Goal: Transaction & Acquisition: Purchase product/service

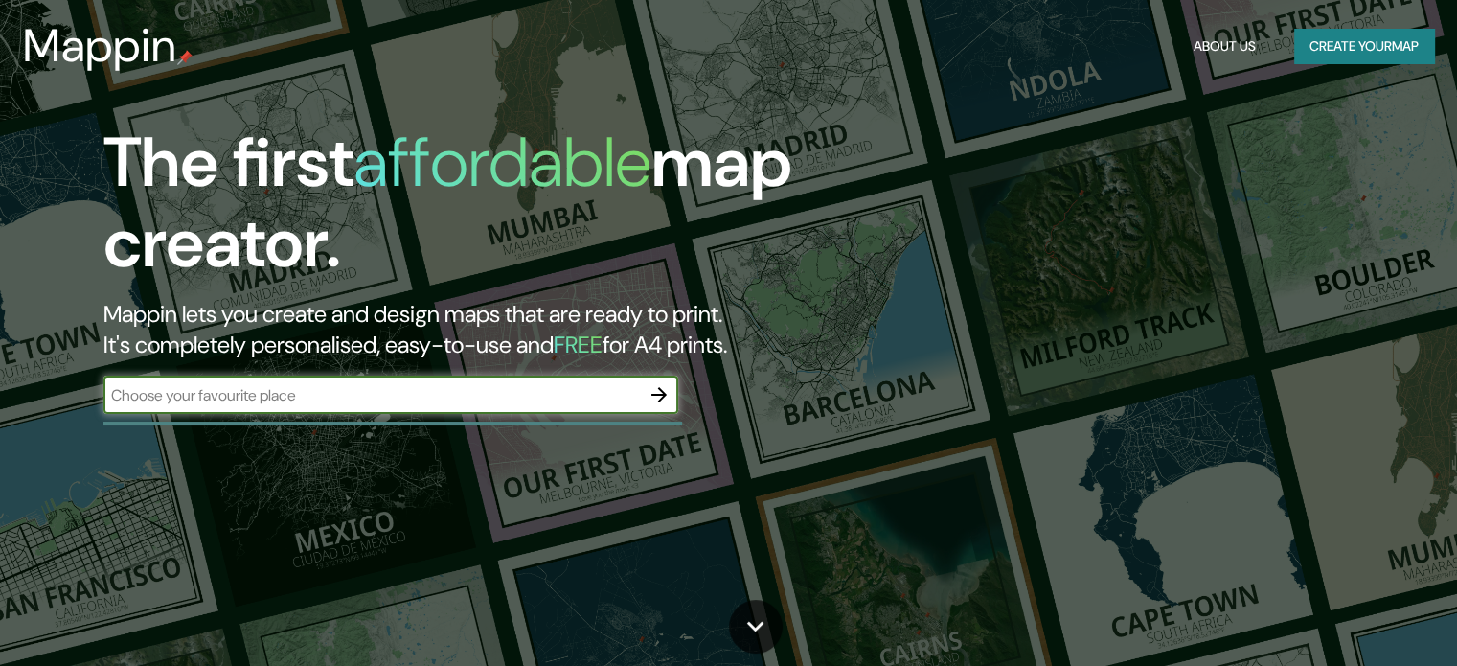
click at [447, 387] on input "text" at bounding box center [371, 395] width 536 height 22
type input "jardin botanico de medellin"
click at [650, 389] on icon "button" at bounding box center [659, 394] width 23 height 23
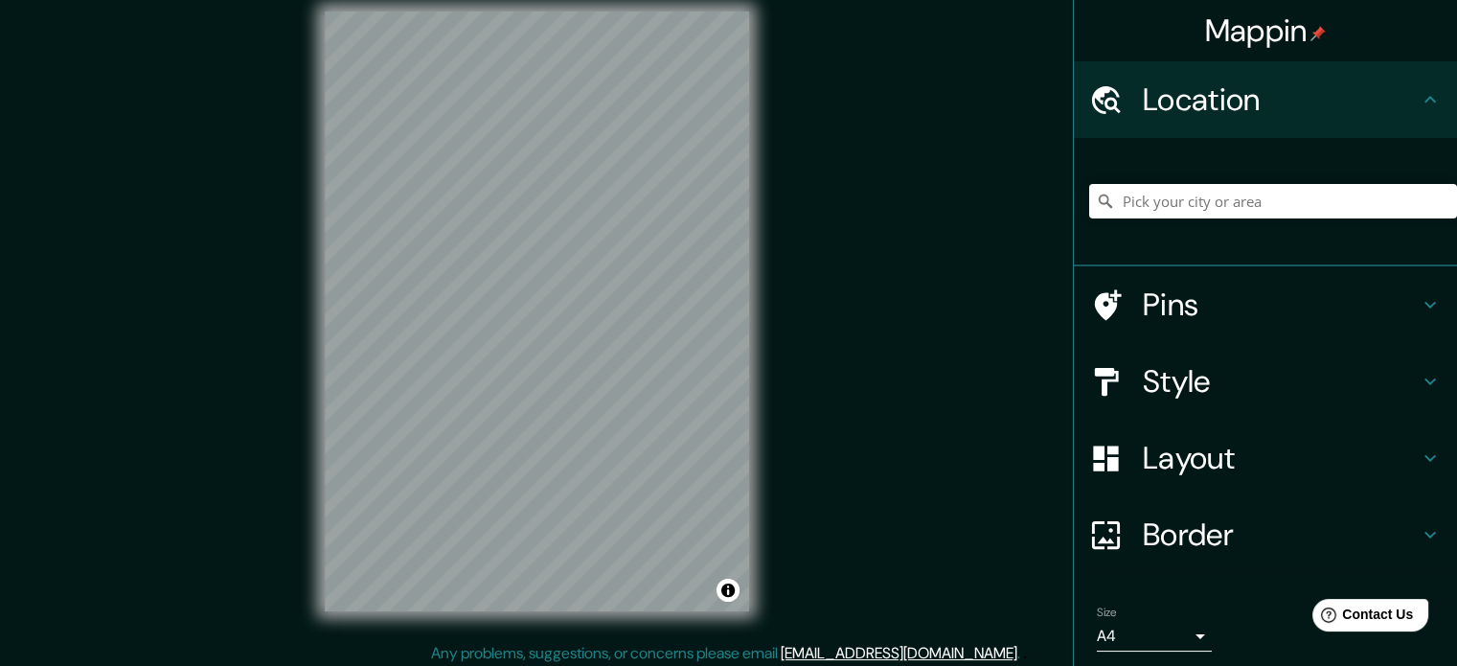
scroll to position [25, 0]
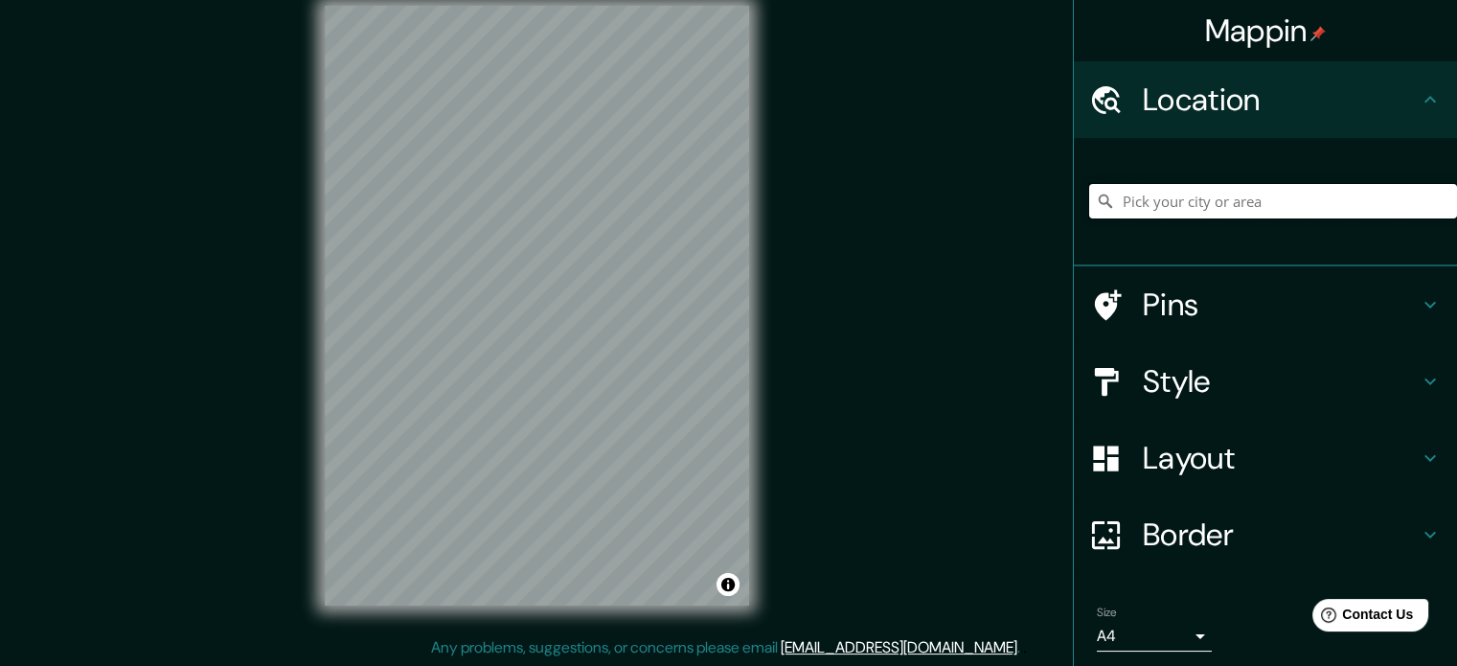
click at [1299, 199] on input "Pick your city or area" at bounding box center [1273, 201] width 368 height 34
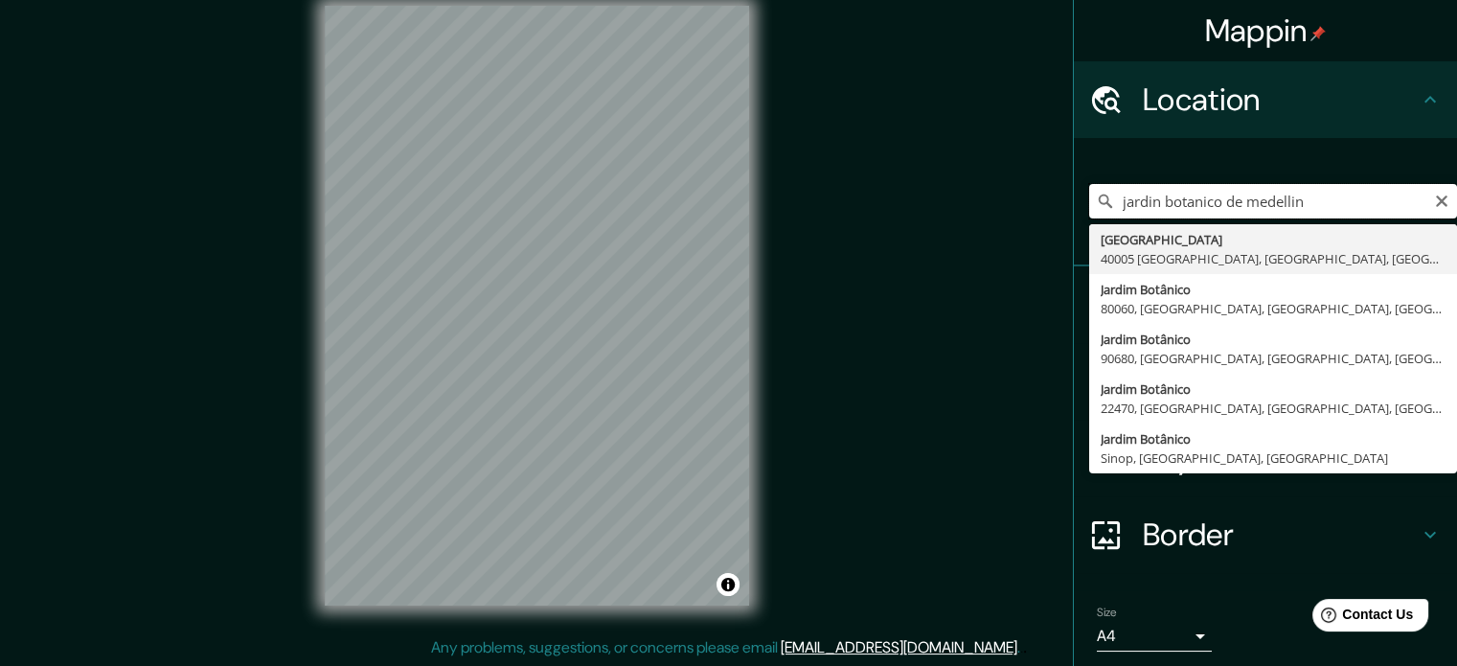
click at [1232, 199] on input "jardin botanico de medellin" at bounding box center [1273, 201] width 368 height 34
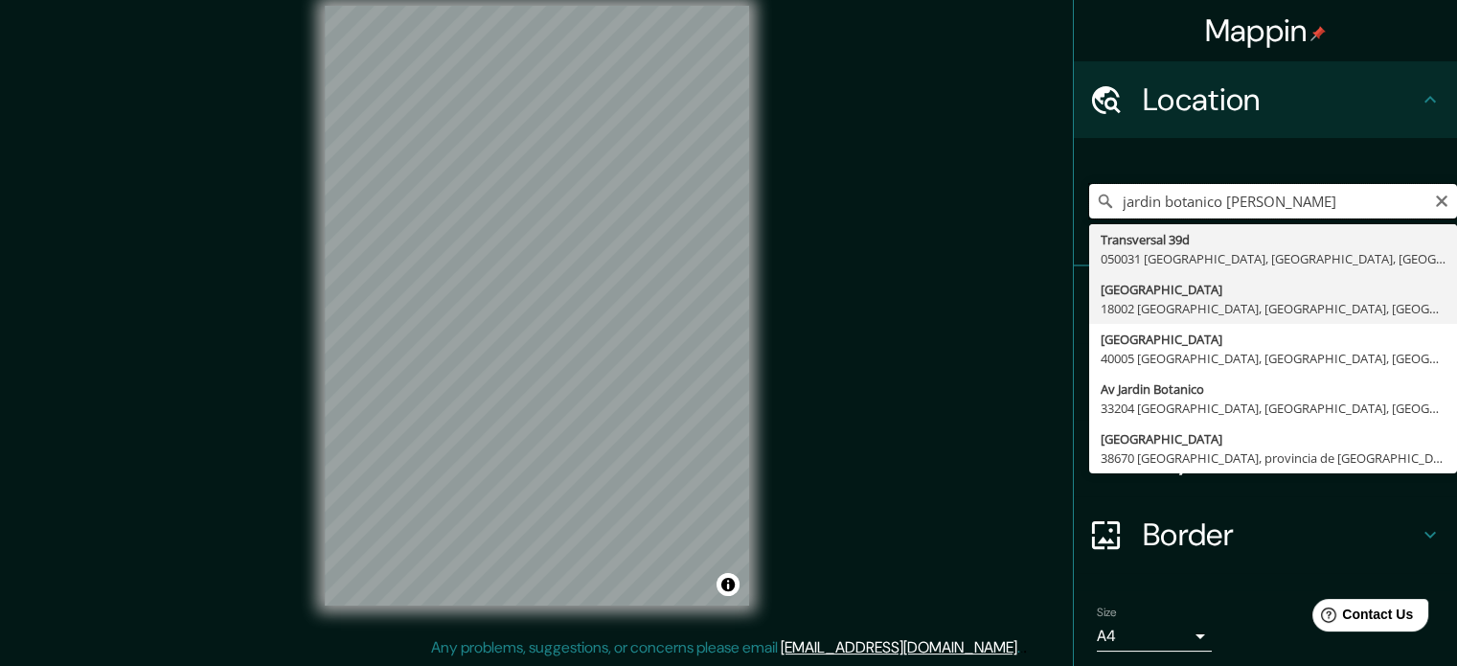
scroll to position [65, 0]
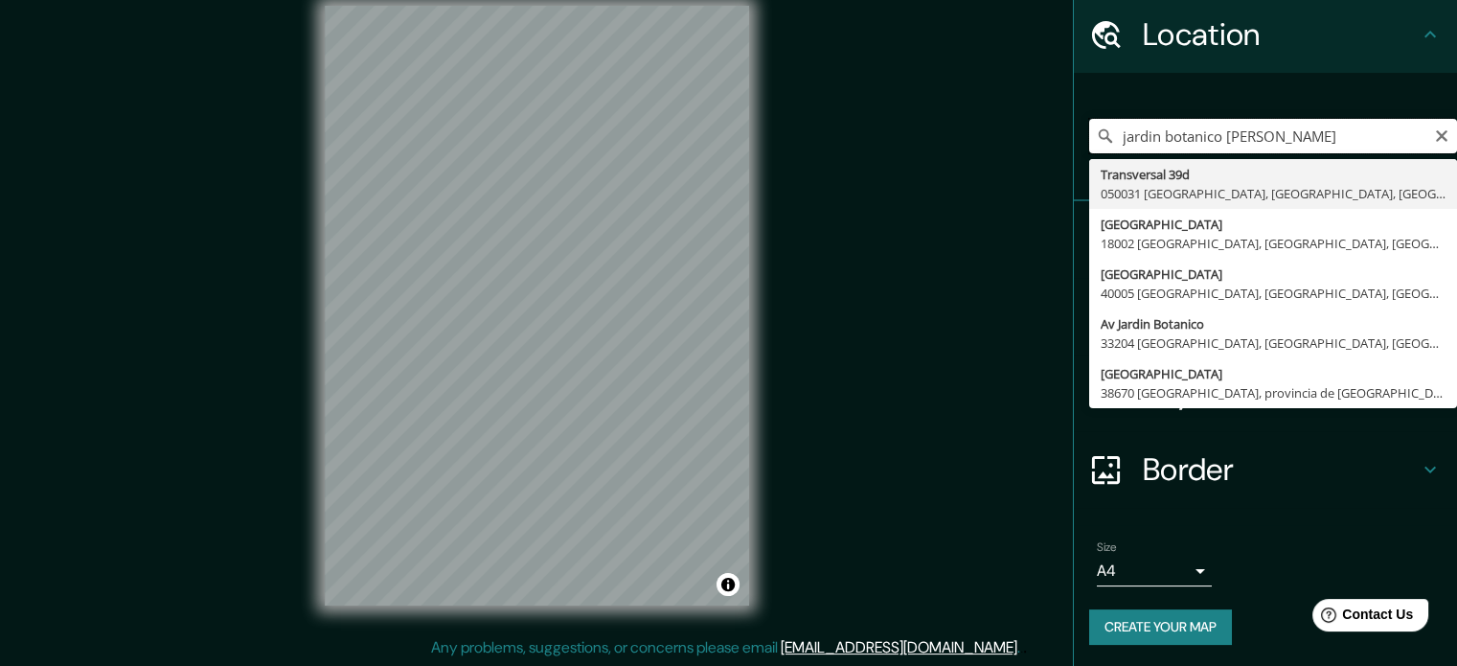
drag, startPoint x: 1212, startPoint y: 137, endPoint x: 1042, endPoint y: 166, distance: 172.0
click at [1042, 166] on div "Mappin Location [GEOGRAPHIC_DATA], [GEOGRAPHIC_DATA] [STREET_ADDRESS] [STREET_A…" at bounding box center [728, 321] width 1457 height 692
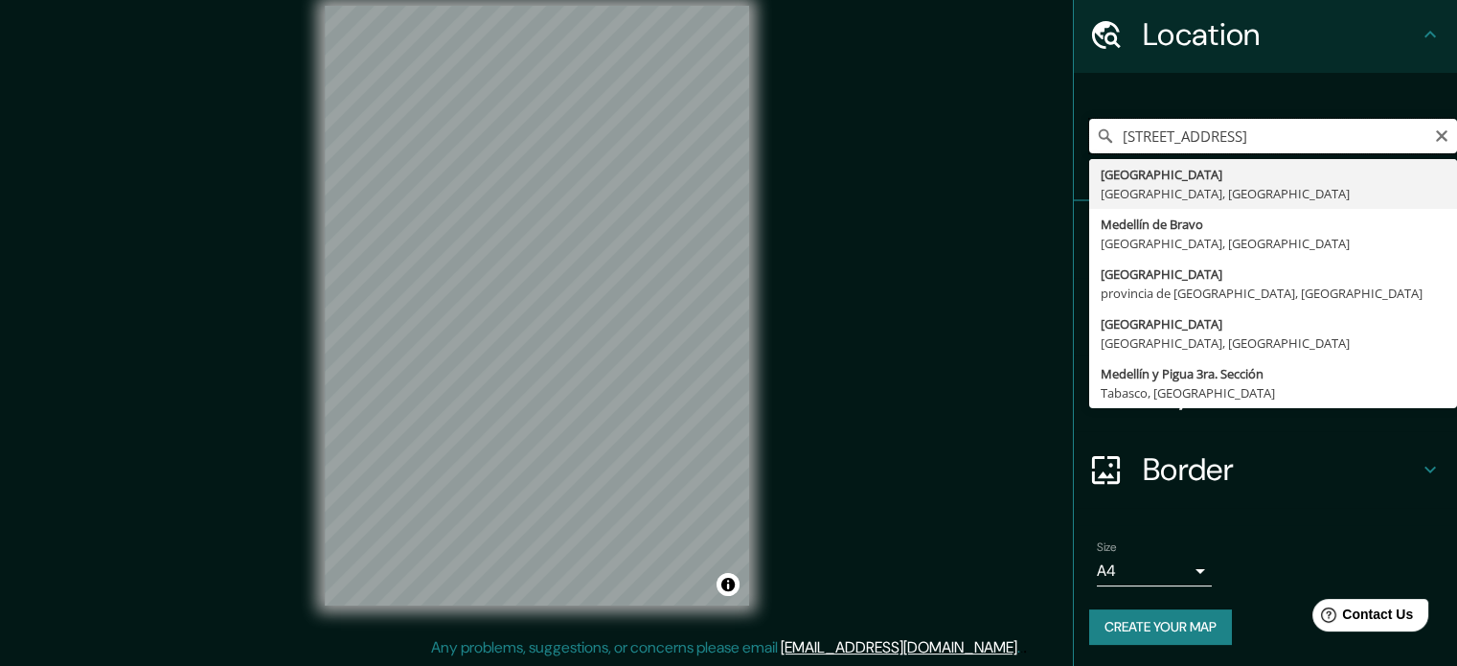
type input "[STREET_ADDRESS]"
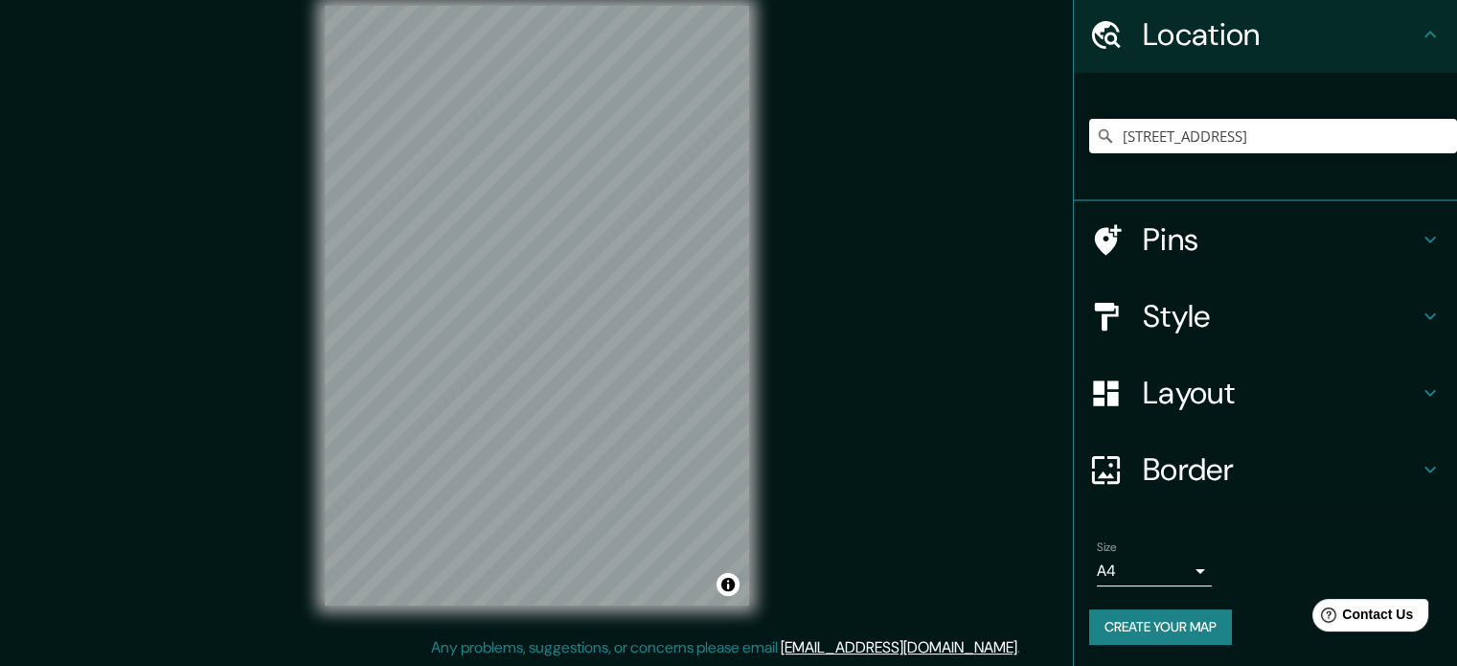
click at [1291, 308] on h4 "Style" at bounding box center [1281, 316] width 276 height 38
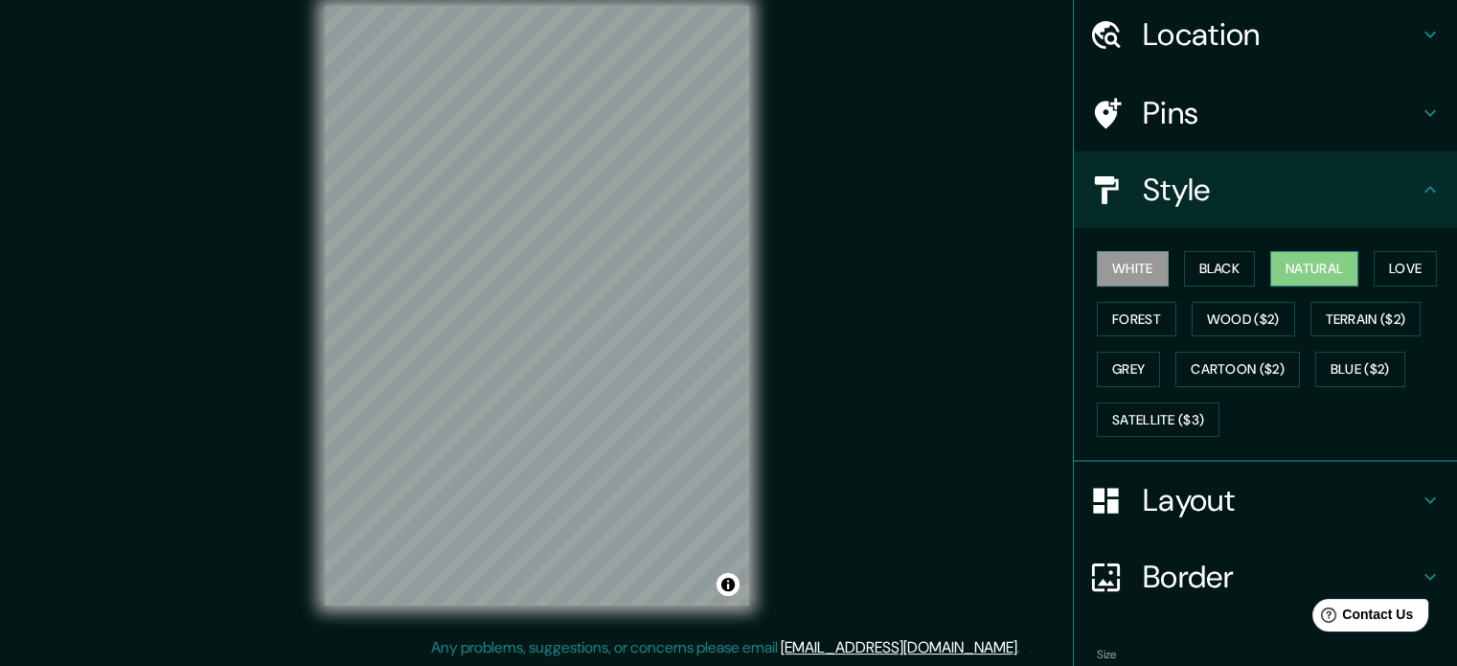
click at [1291, 270] on button "Natural" at bounding box center [1314, 268] width 88 height 35
click at [1395, 271] on button "Love" at bounding box center [1405, 268] width 63 height 35
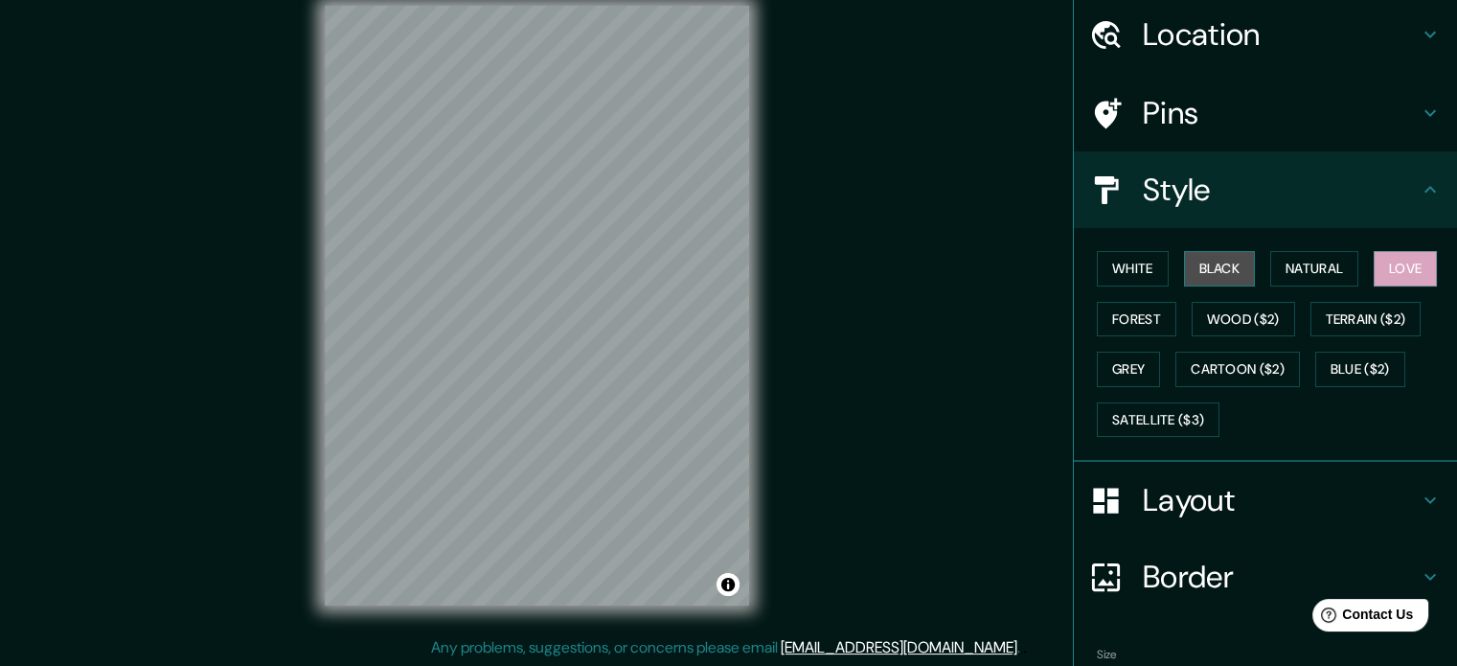
click at [1196, 262] on button "Black" at bounding box center [1220, 268] width 72 height 35
click at [1125, 277] on button "White" at bounding box center [1133, 268] width 72 height 35
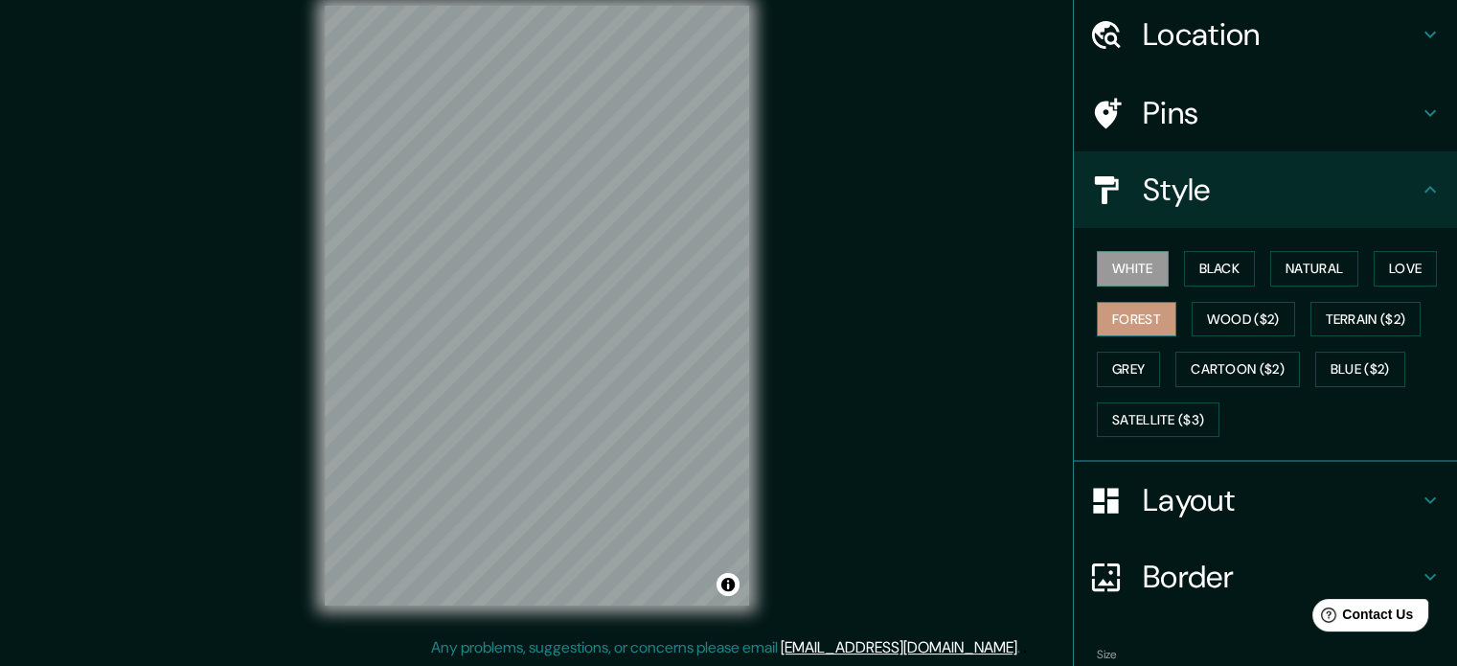
click at [1146, 308] on button "Forest" at bounding box center [1137, 319] width 80 height 35
